Goal: Communication & Community: Connect with others

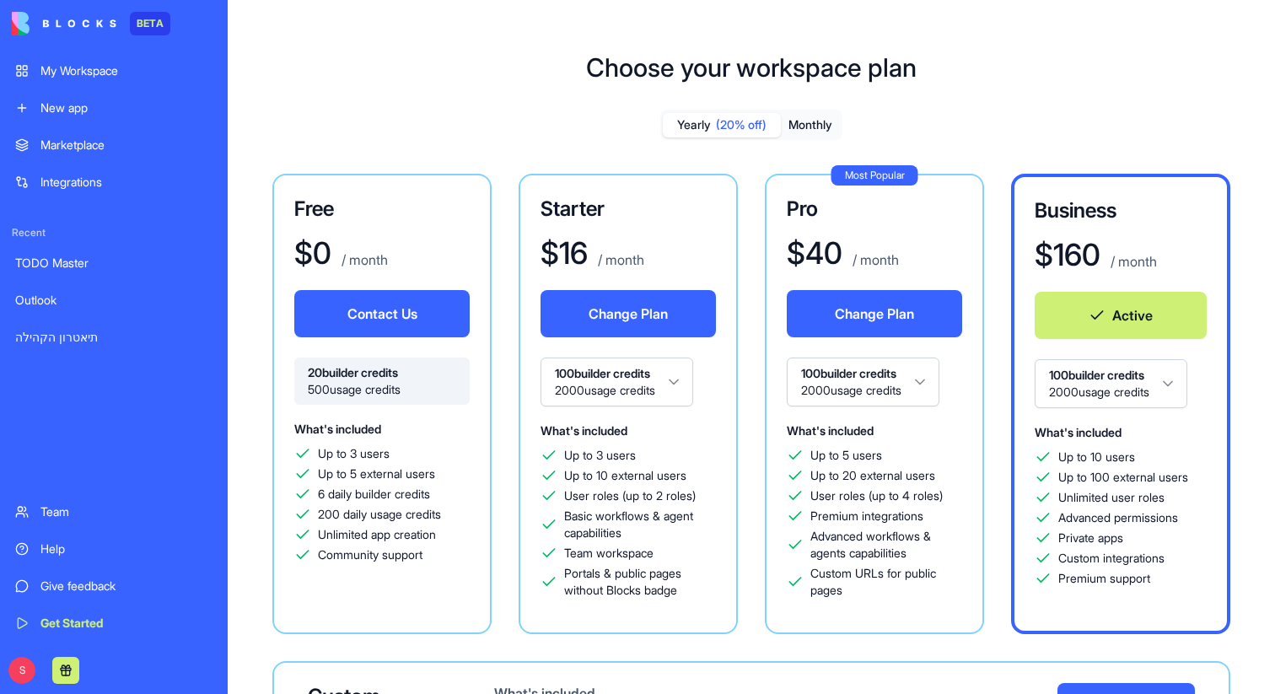
scroll to position [40, 0]
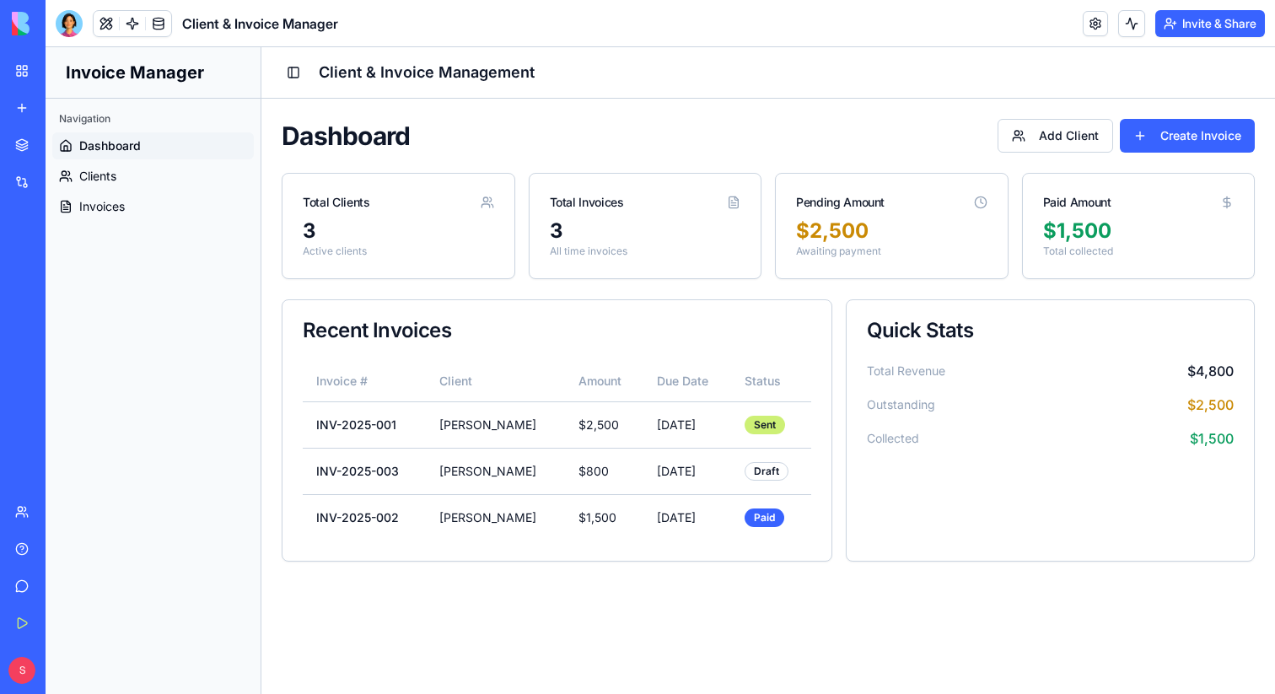
click at [1221, 30] on button "Invite & Share" at bounding box center [1210, 23] width 110 height 27
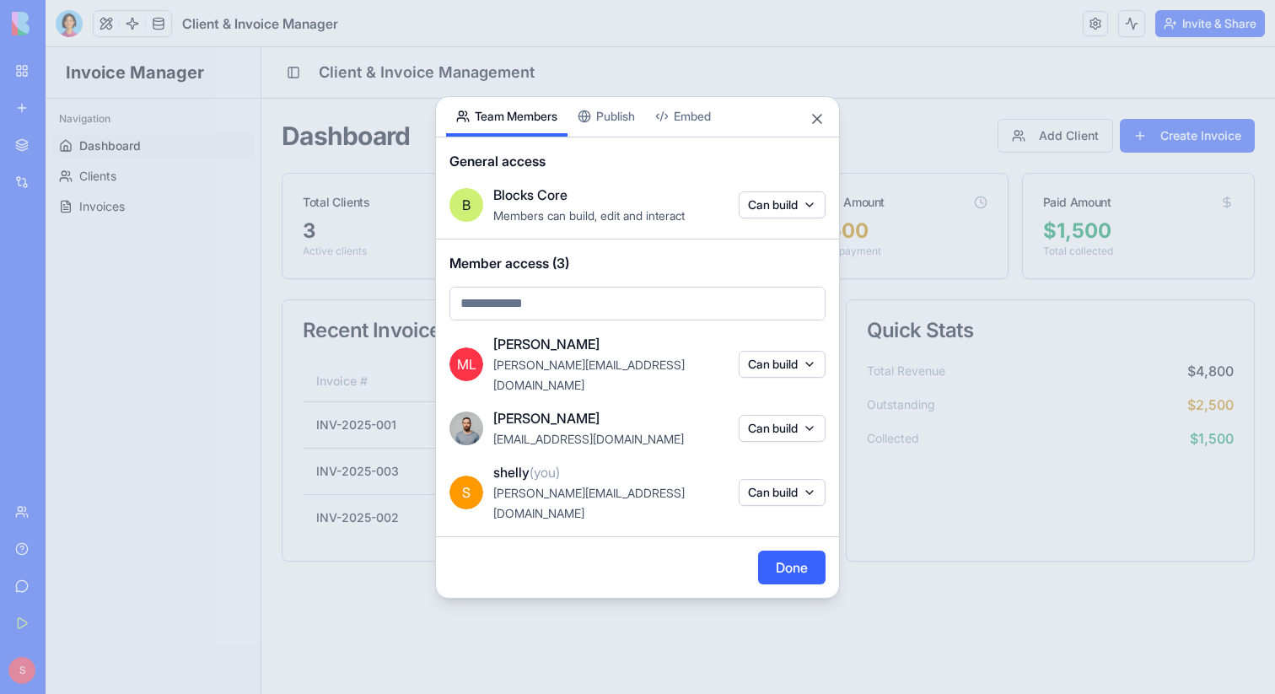
click at [598, 137] on body "BETA My Workspace New app Marketplace Integrations Recent TODO Master Outlook ת…" at bounding box center [637, 347] width 1275 height 694
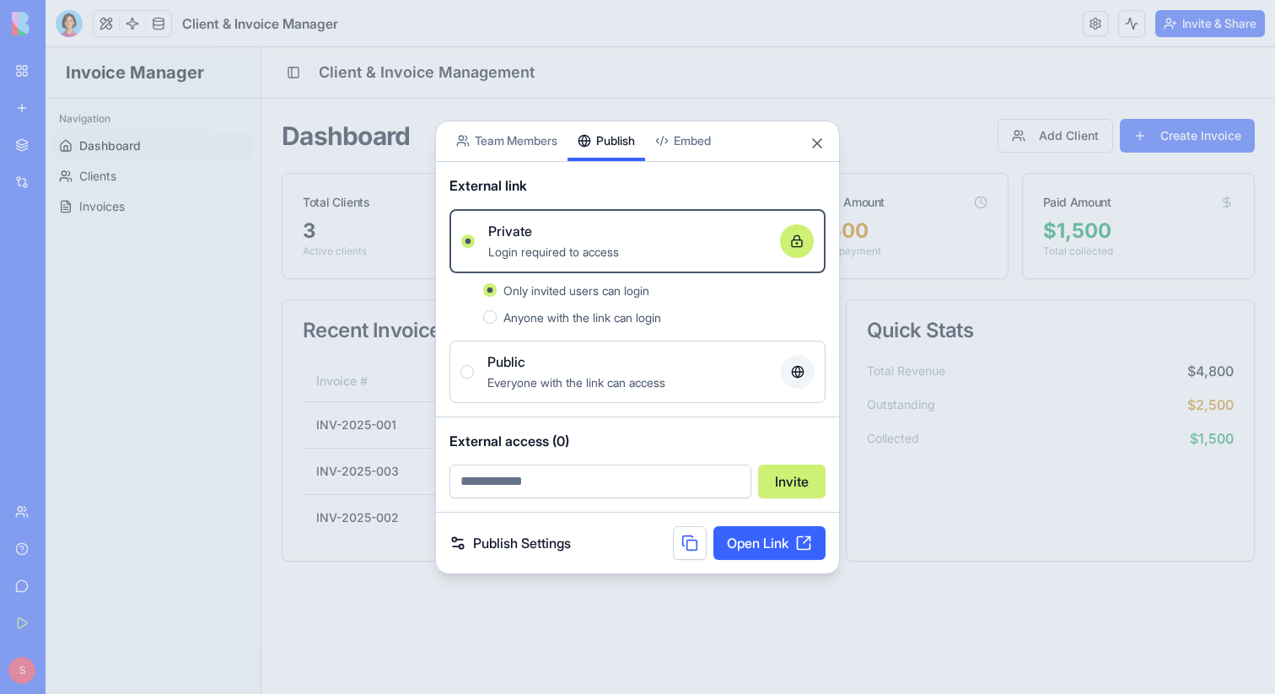
click at [468, 370] on button "Public Everyone with the link can access" at bounding box center [466, 371] width 13 height 13
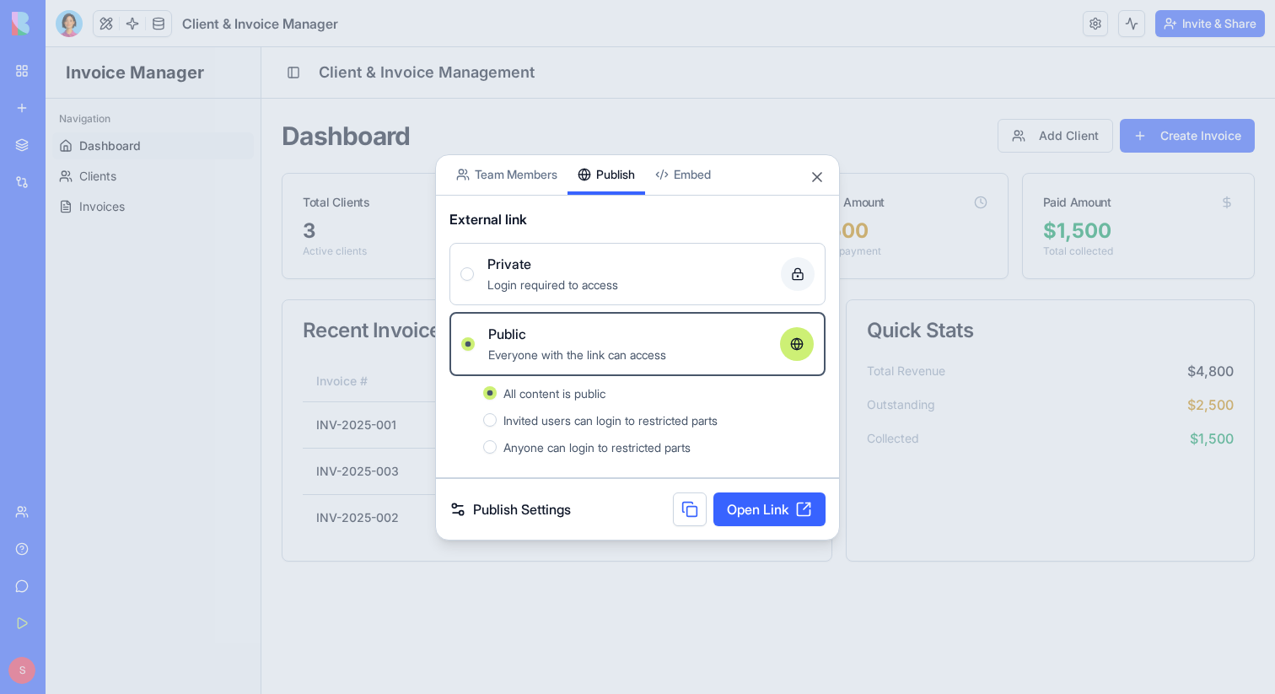
click at [468, 267] on button "Private Login required to access" at bounding box center [466, 273] width 13 height 13
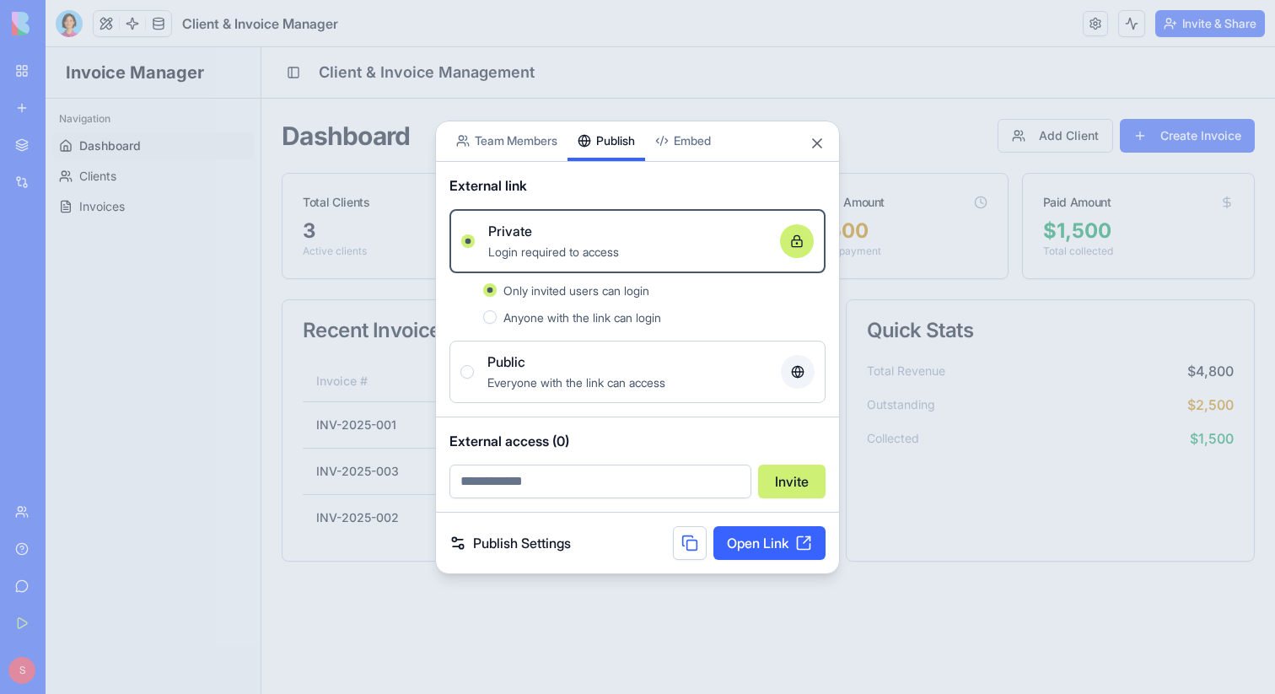
click at [532, 485] on input "email" at bounding box center [600, 482] width 302 height 34
click at [531, 485] on input "email" at bounding box center [600, 482] width 302 height 34
click at [629, 425] on div "External access (0) Invite" at bounding box center [637, 464] width 403 height 94
click at [684, 148] on body "BETA My Workspace New app Marketplace Integrations Recent TODO Master Outlook ת…" at bounding box center [637, 347] width 1275 height 694
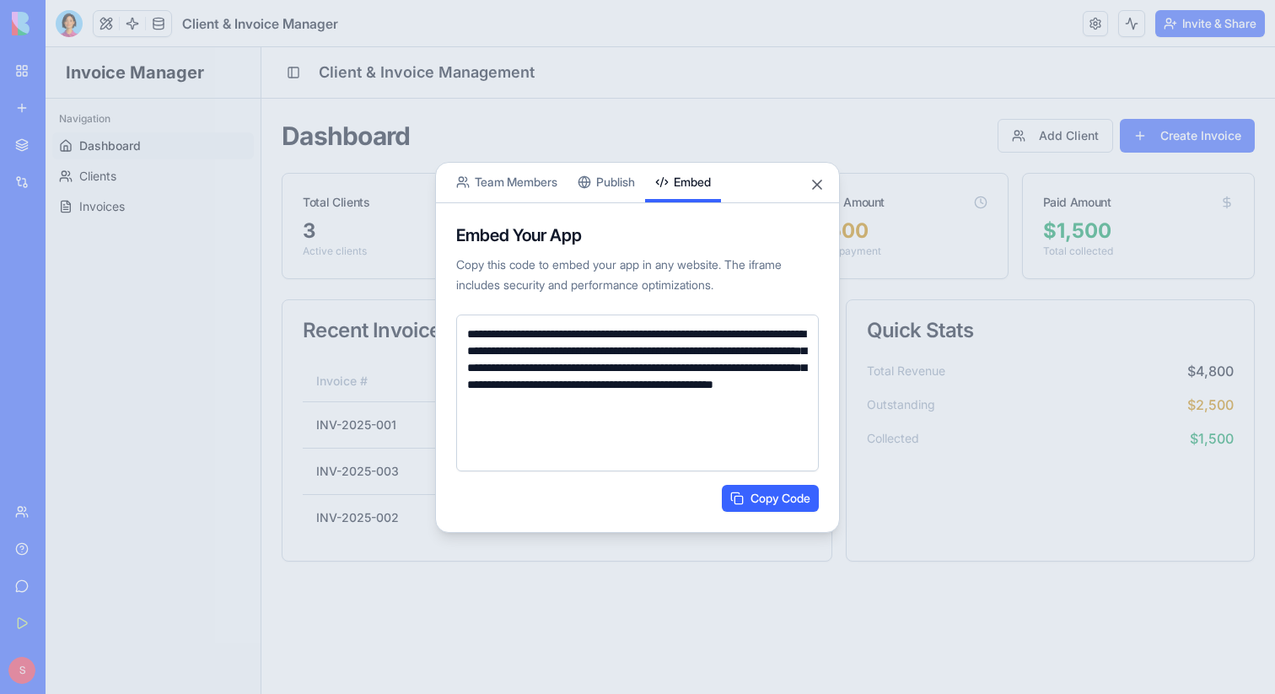
drag, startPoint x: 463, startPoint y: 331, endPoint x: 767, endPoint y: 449, distance: 326.4
click at [767, 449] on textarea "**********" at bounding box center [637, 392] width 363 height 157
click at [819, 178] on button "Close" at bounding box center [816, 184] width 17 height 17
